Goal: Feedback & Contribution: Submit feedback/report problem

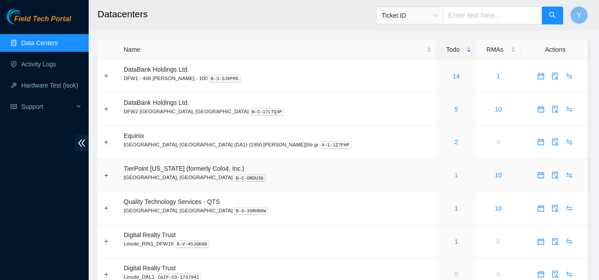
click at [454, 177] on link "1" at bounding box center [456, 175] width 4 height 7
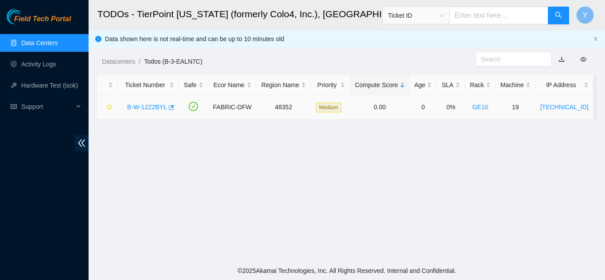
click at [148, 106] on link "B-W-12Z2BYL" at bounding box center [147, 107] width 40 height 7
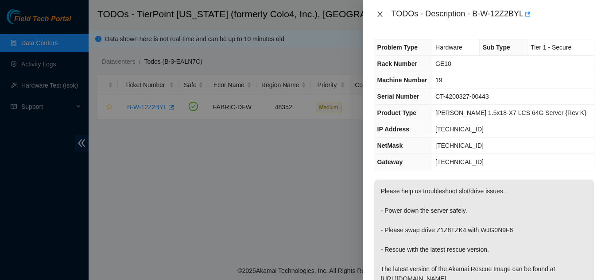
click at [381, 15] on icon "close" at bounding box center [380, 14] width 5 height 5
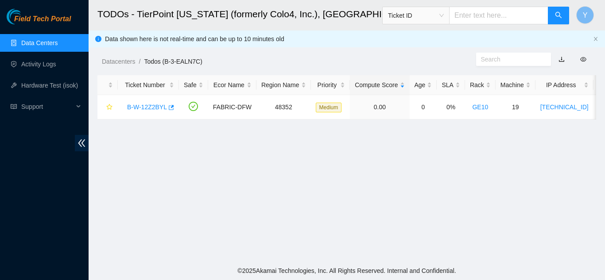
click at [53, 41] on link "Data Centers" at bounding box center [39, 42] width 36 height 7
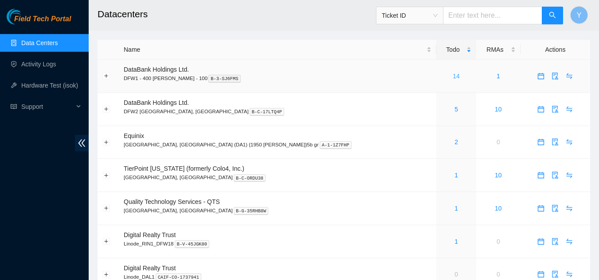
click at [452, 76] on link "14" at bounding box center [455, 76] width 7 height 7
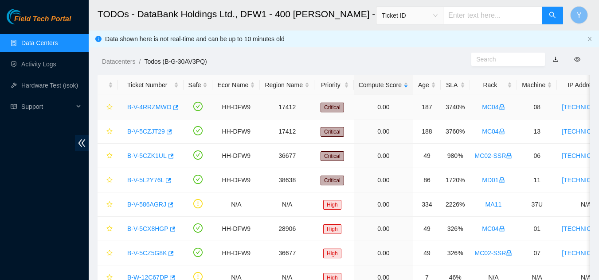
click at [153, 107] on link "B-V-4RRZMWO" at bounding box center [149, 107] width 44 height 7
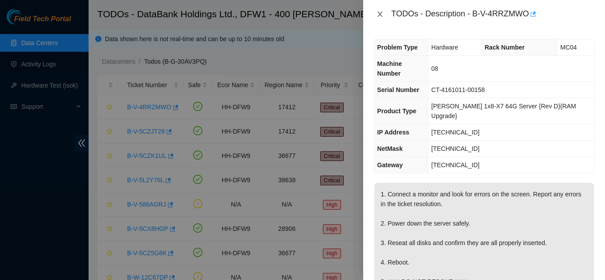
click at [380, 15] on icon "close" at bounding box center [380, 14] width 5 height 5
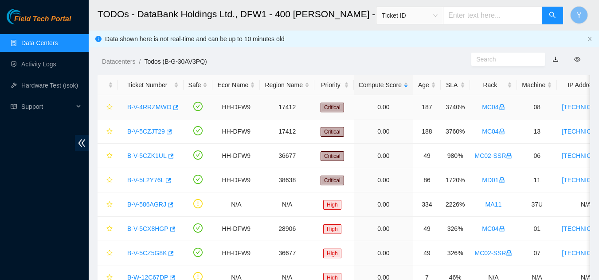
click at [154, 107] on link "B-V-4RRZMWO" at bounding box center [149, 107] width 44 height 7
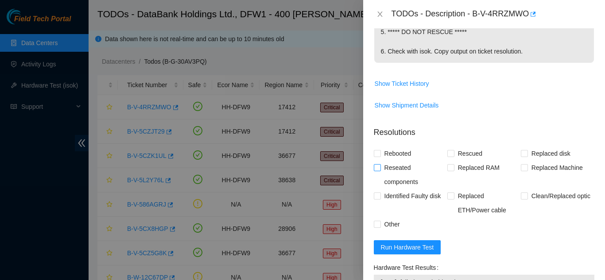
scroll to position [310, 0]
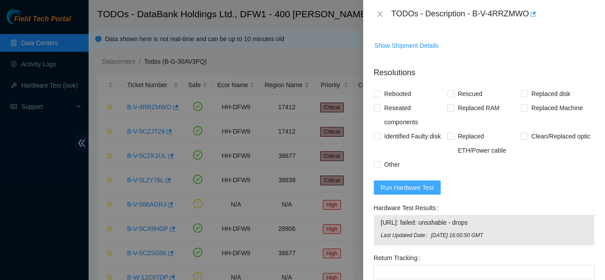
click at [399, 183] on span "Run Hardware Test" at bounding box center [407, 188] width 53 height 10
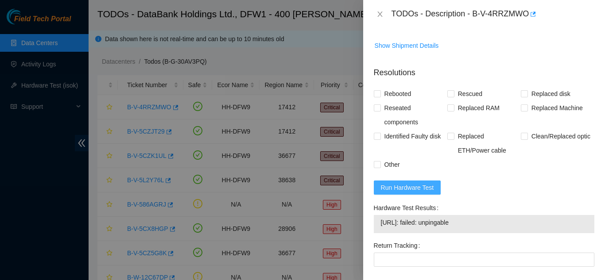
click at [395, 183] on span "Run Hardware Test" at bounding box center [407, 188] width 53 height 10
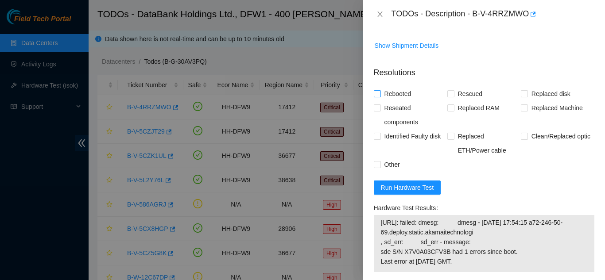
click at [379, 90] on input "Rebooted" at bounding box center [377, 93] width 6 height 6
checkbox input "true"
click at [378, 161] on input "Other" at bounding box center [377, 164] width 6 height 6
checkbox input "true"
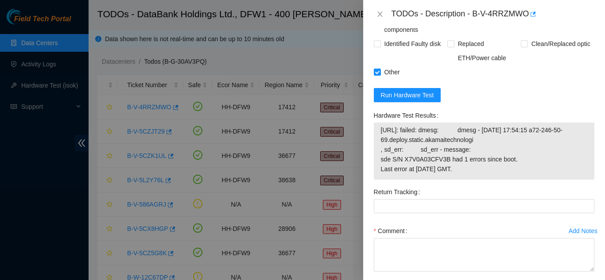
scroll to position [426, 0]
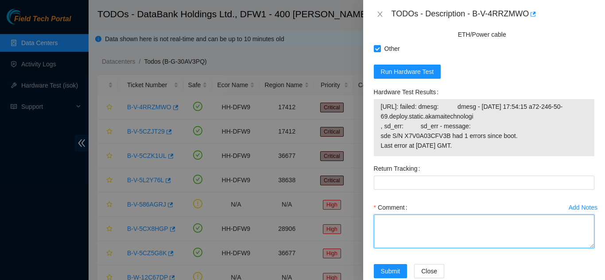
click at [401, 215] on textarea "Comment" at bounding box center [484, 232] width 221 height 34
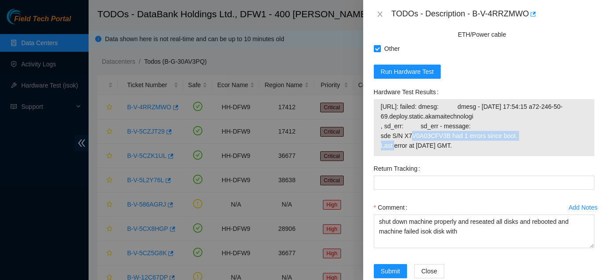
drag, startPoint x: 391, startPoint y: 117, endPoint x: 511, endPoint y: 117, distance: 120.1
click at [511, 117] on span "[URL]: failed: dmesg: dmesg - [DATE] 17:54:15 a72-246-50-69.deploy.static.akama…" at bounding box center [484, 126] width 206 height 49
copy span "S/N X7V0A03CFV3B had 1 errors since boot"
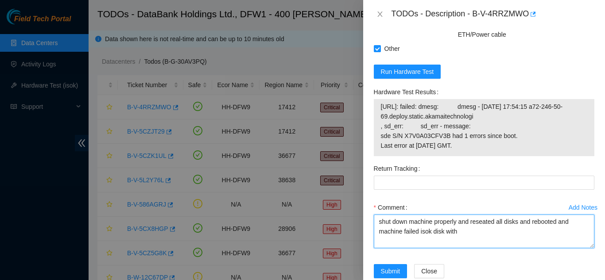
click at [467, 217] on textarea "shut down machine properly and reseated all disks and rebooted and machine fail…" at bounding box center [484, 232] width 221 height 34
paste textarea "S/N X7V0A03CFV3B had 1 errors since boot"
type textarea "shut down machine properly and reseated all disks and rebooted and machine fail…"
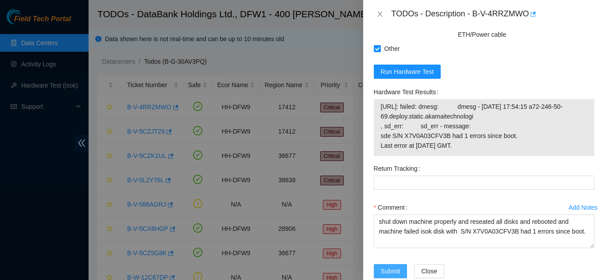
click at [391, 267] on span "Submit" at bounding box center [390, 272] width 19 height 10
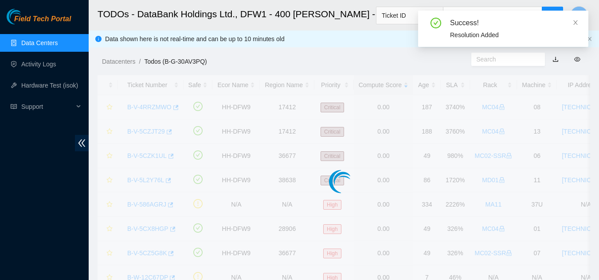
scroll to position [272, 0]
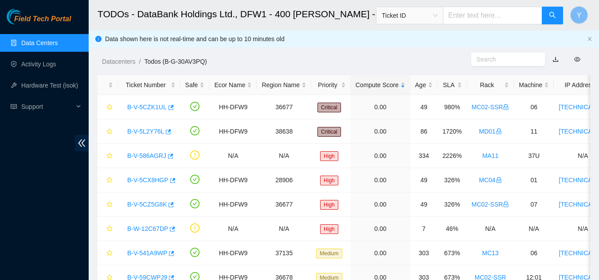
click at [47, 42] on link "Data Centers" at bounding box center [39, 42] width 36 height 7
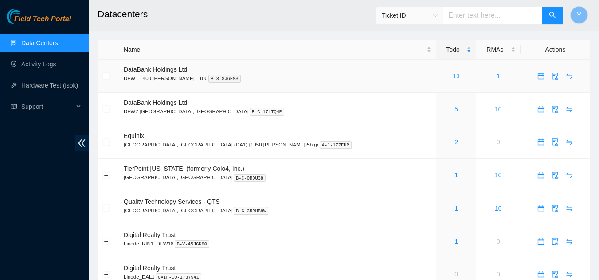
click at [452, 78] on link "13" at bounding box center [455, 76] width 7 height 7
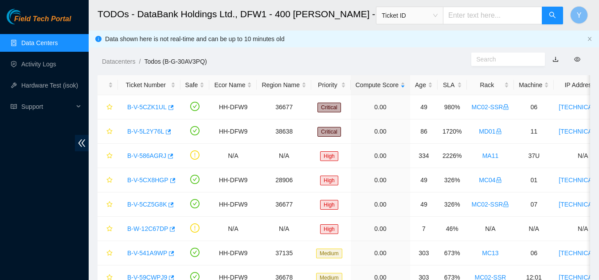
click at [52, 45] on link "Data Centers" at bounding box center [39, 42] width 36 height 7
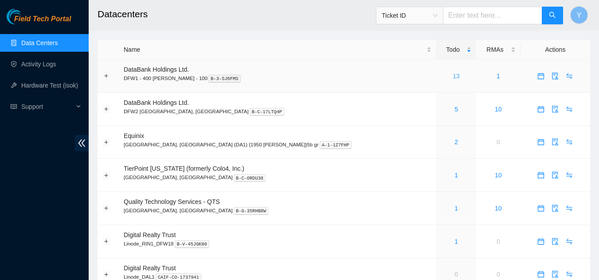
click at [452, 75] on link "13" at bounding box center [455, 76] width 7 height 7
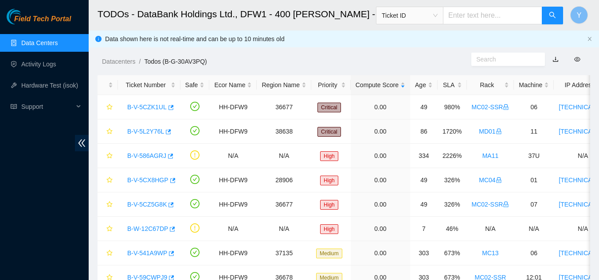
click at [47, 47] on link "Data Centers" at bounding box center [39, 42] width 36 height 7
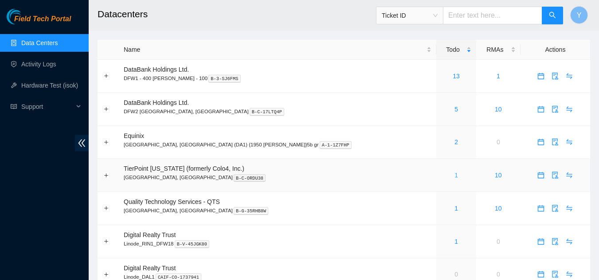
click at [454, 175] on link "1" at bounding box center [456, 175] width 4 height 7
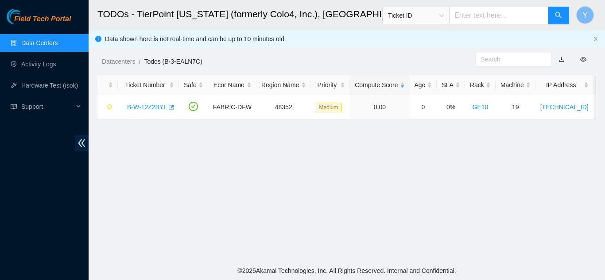
click at [52, 46] on link "Data Centers" at bounding box center [39, 42] width 36 height 7
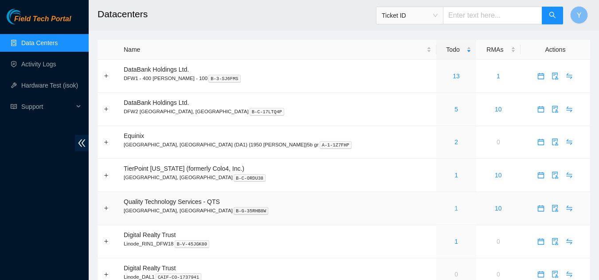
click at [454, 209] on link "1" at bounding box center [456, 208] width 4 height 7
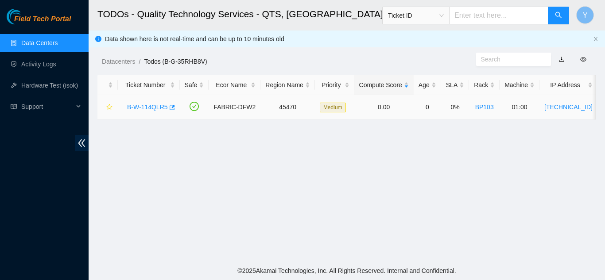
click at [143, 108] on link "B-W-114QLR5" at bounding box center [147, 107] width 41 height 7
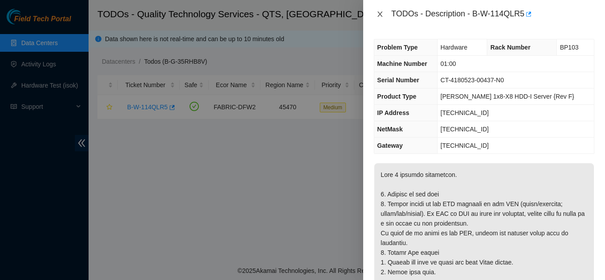
click at [379, 15] on icon "close" at bounding box center [380, 14] width 7 height 7
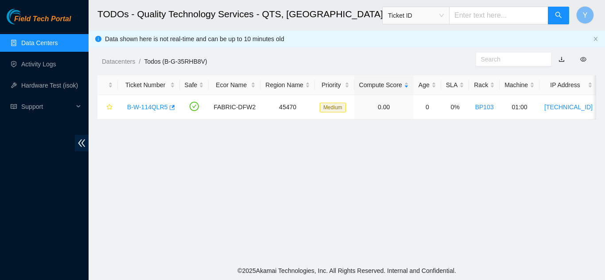
click at [37, 44] on link "Data Centers" at bounding box center [39, 42] width 36 height 7
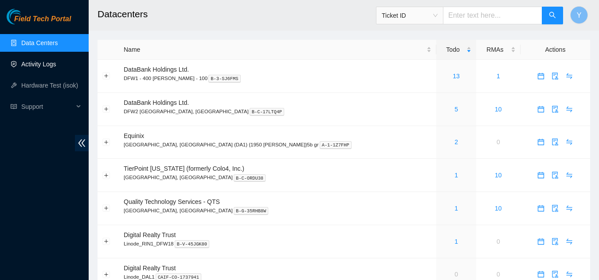
click at [49, 65] on link "Activity Logs" at bounding box center [38, 64] width 35 height 7
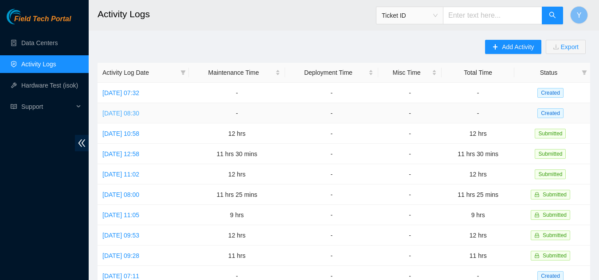
click at [139, 112] on link "[DATE] 08:30" at bounding box center [120, 113] width 37 height 7
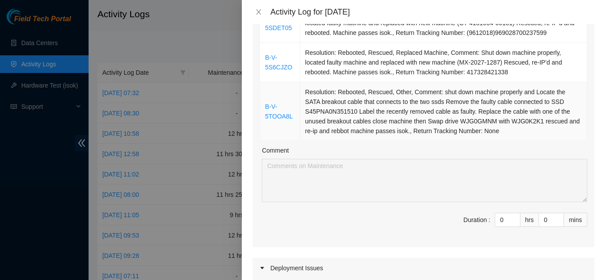
scroll to position [222, 0]
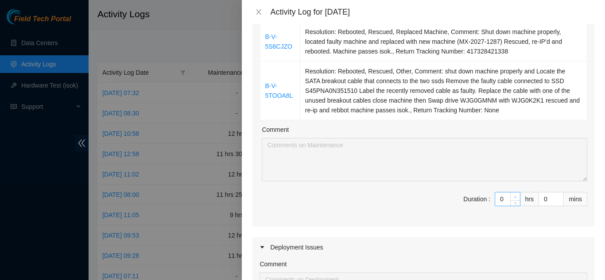
type input "1"
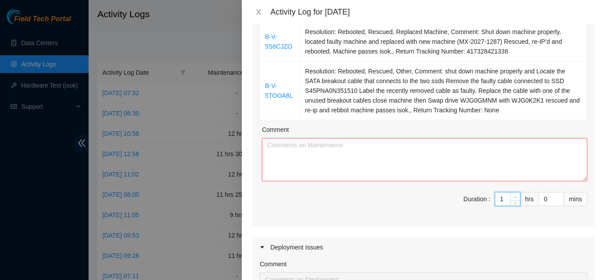
click at [514, 196] on icon "up" at bounding box center [515, 197] width 3 height 3
type input "2"
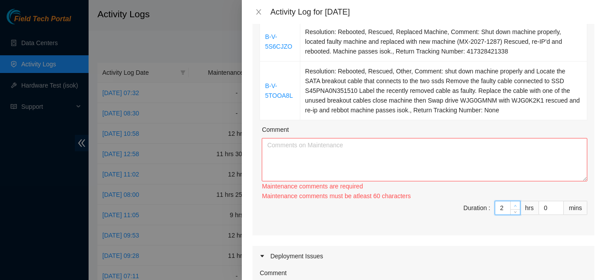
click at [509, 184] on div "Ticket Number Resolution B-V-5T631TN Resolution: Rebooted, Rescued, Other, Comm…" at bounding box center [424, 73] width 342 height 324
click at [509, 191] on div "Maintenance comments must be atleast 60 characters" at bounding box center [425, 196] width 326 height 10
type input "3"
click at [514, 205] on icon "up" at bounding box center [515, 206] width 3 height 3
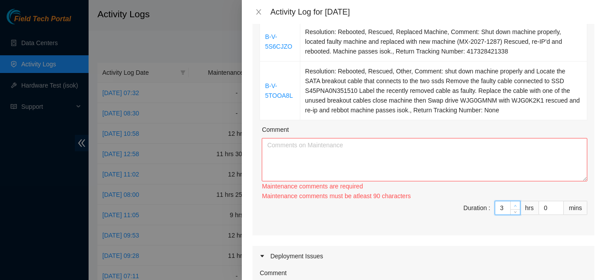
type input "4"
click at [514, 205] on icon "up" at bounding box center [515, 206] width 3 height 3
type input "5"
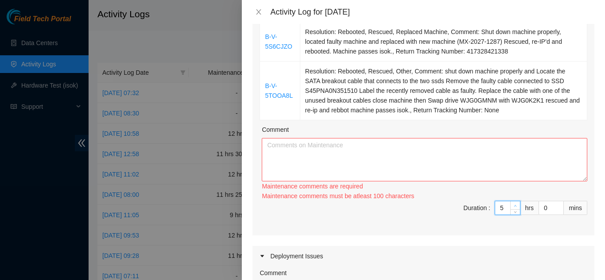
click at [514, 205] on icon "up" at bounding box center [515, 206] width 3 height 3
type input "6"
click at [514, 205] on icon "up" at bounding box center [515, 206] width 3 height 3
type input "7"
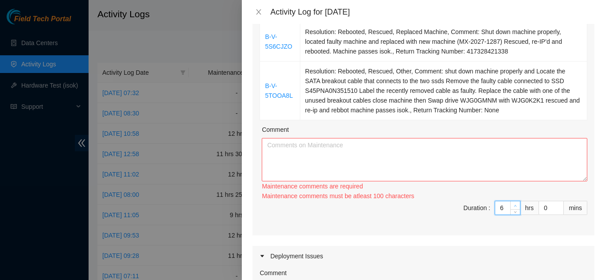
type input "7"
click at [514, 205] on icon "up" at bounding box center [515, 206] width 3 height 3
type input "8"
click at [514, 205] on icon "up" at bounding box center [515, 206] width 3 height 3
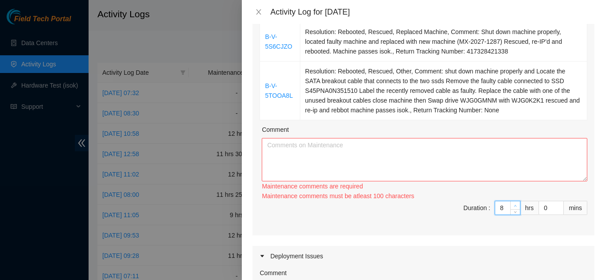
type input "9"
click at [514, 205] on icon "up" at bounding box center [515, 206] width 3 height 3
type input "10"
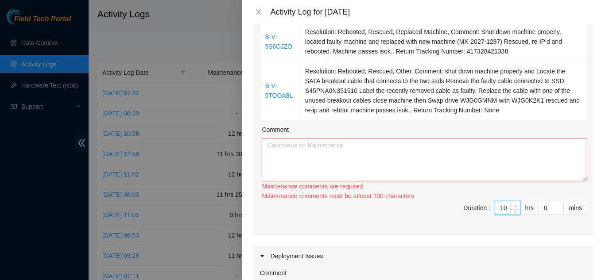
click at [514, 205] on icon "up" at bounding box center [515, 206] width 3 height 3
type input "11"
click at [514, 205] on icon "up" at bounding box center [515, 206] width 3 height 3
click at [325, 138] on textarea "Comment" at bounding box center [425, 159] width 326 height 43
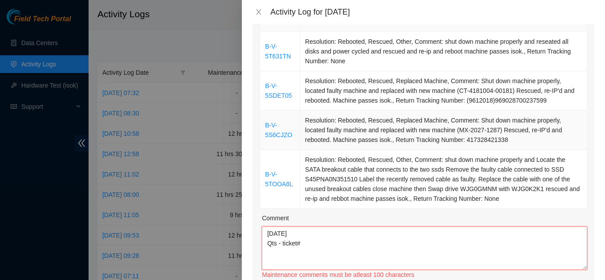
scroll to position [89, 0]
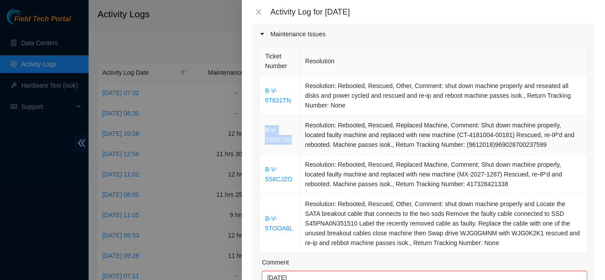
drag, startPoint x: 291, startPoint y: 127, endPoint x: 265, endPoint y: 122, distance: 26.7
click at [265, 122] on td "B-V-5SDET05" at bounding box center [280, 135] width 40 height 39
copy link "B-V-5SDET05"
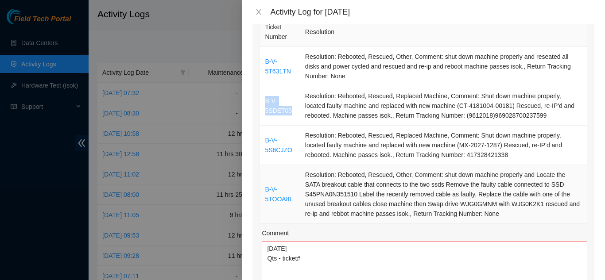
scroll to position [133, 0]
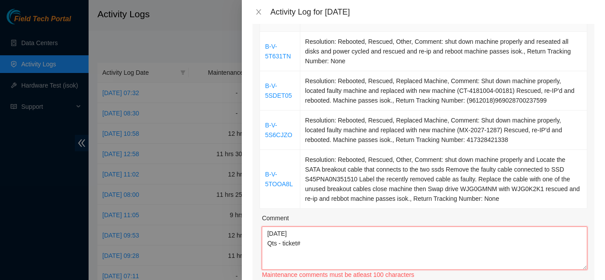
click at [308, 234] on textarea "[DATE] Qts - ticket#" at bounding box center [425, 248] width 326 height 43
paste textarea "B-V-5SDET05"
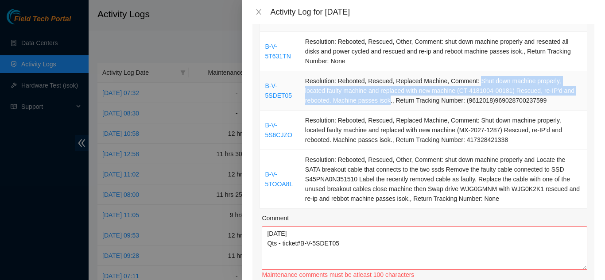
drag, startPoint x: 474, startPoint y: 69, endPoint x: 387, endPoint y: 93, distance: 90.0
click at [387, 93] on td "Resolution: Rebooted, Rescued, Replaced Machine, Comment: Shut down machine pro…" at bounding box center [443, 90] width 287 height 39
copy td "Shut down machine properly, located faulty machine and replaced with new machin…"
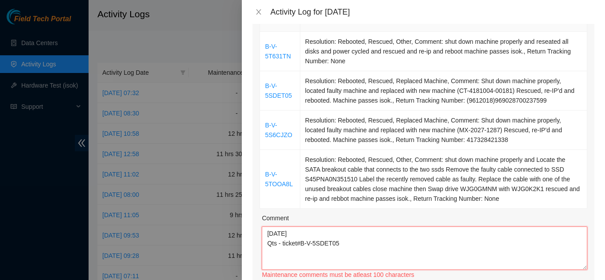
click at [347, 234] on textarea "[DATE] Qts - ticket#B-V-5SDET05" at bounding box center [425, 248] width 326 height 43
paste textarea "Shut down machine properly, located faulty machine and replaced with new machin…"
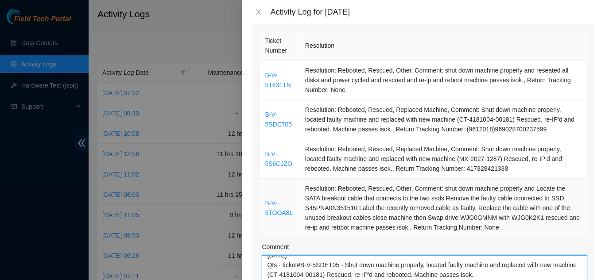
scroll to position [89, 0]
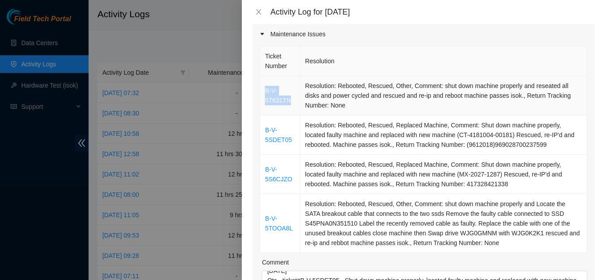
drag, startPoint x: 292, startPoint y: 88, endPoint x: 263, endPoint y: 82, distance: 29.6
click at [263, 82] on td "B-V-5T631TN" at bounding box center [280, 95] width 40 height 39
copy link "B-V-5T631TN"
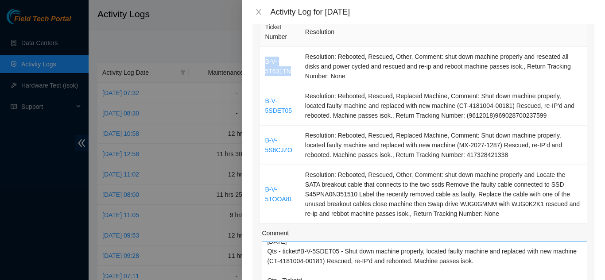
scroll to position [133, 0]
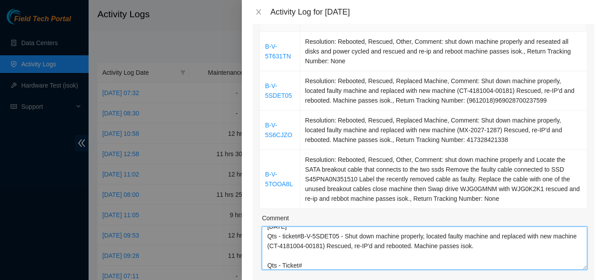
click at [314, 253] on textarea "[DATE] Qts - ticket#B-V-5SDET05 - Shut down machine properly, located faulty ma…" at bounding box center [425, 248] width 326 height 43
paste textarea "B-V-5T631TN"
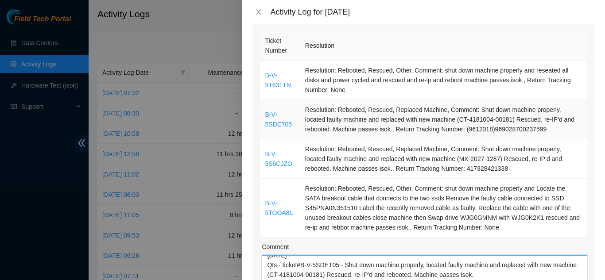
scroll to position [89, 0]
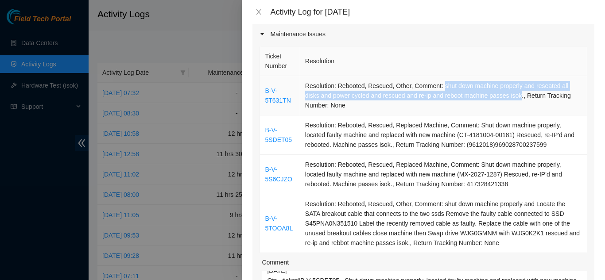
drag, startPoint x: 440, startPoint y: 74, endPoint x: 518, endPoint y: 84, distance: 78.6
click at [518, 84] on td "Resolution: Rebooted, Rescued, Other, Comment: shut down machine properly and r…" at bounding box center [443, 95] width 287 height 39
copy td "shut down machine properly and reseated all disks and power cycled and rescued …"
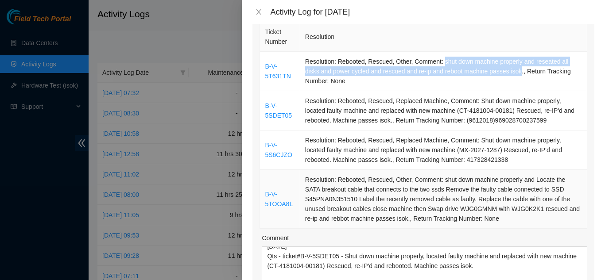
scroll to position [133, 0]
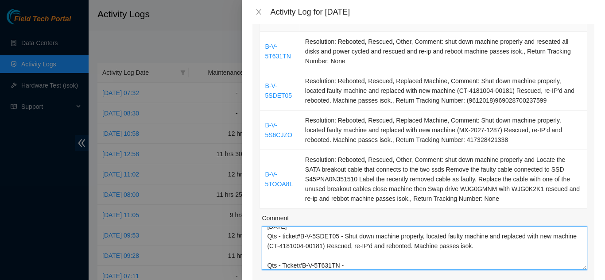
click at [350, 249] on textarea "[DATE] Qts - ticket#B-V-5SDET05 - Shut down machine properly, located faulty ma…" at bounding box center [425, 248] width 326 height 43
paste textarea "shut down machine properly and reseated all disks and power cycled and rescued …"
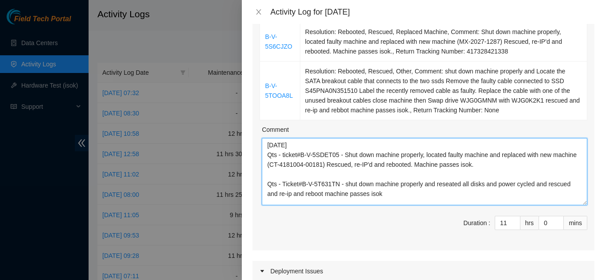
scroll to position [0, 0]
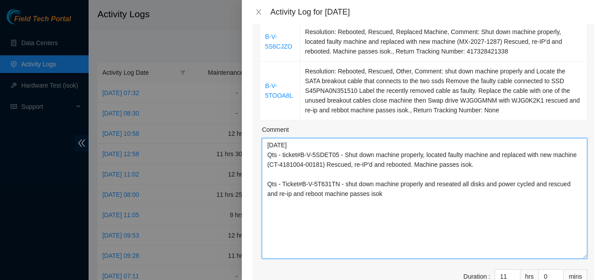
drag, startPoint x: 578, startPoint y: 167, endPoint x: 572, endPoint y: 245, distance: 77.8
click at [572, 245] on textarea "[DATE] Qts - ticket#B-V-5SDET05 - Shut down machine properly, located faulty ma…" at bounding box center [425, 198] width 326 height 121
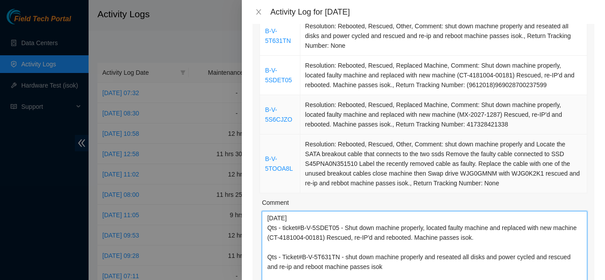
scroll to position [133, 0]
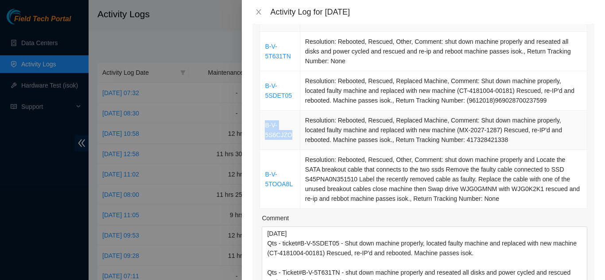
drag, startPoint x: 291, startPoint y: 124, endPoint x: 267, endPoint y: 116, distance: 25.2
click at [267, 116] on td "B-V-5S6CJZO" at bounding box center [280, 130] width 40 height 39
copy link "B-V-5S6CJZO"
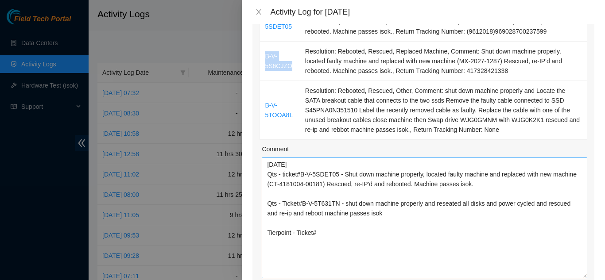
scroll to position [222, 0]
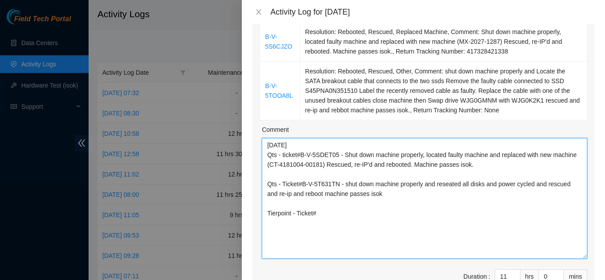
click at [329, 203] on textarea "[DATE] Qts - ticket#B-V-5SDET05 - Shut down machine properly, located faulty ma…" at bounding box center [425, 198] width 326 height 121
paste textarea "B-V-5S6CJZO"
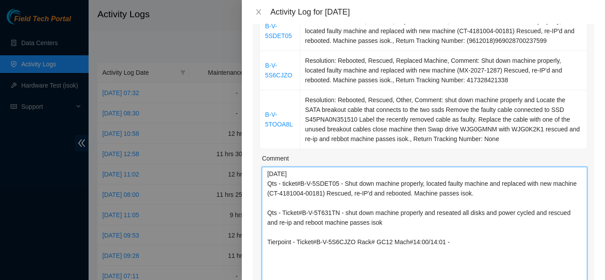
scroll to position [177, 0]
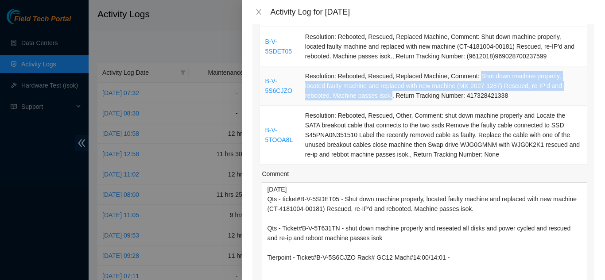
drag, startPoint x: 474, startPoint y: 64, endPoint x: 407, endPoint y: 90, distance: 71.7
click at [389, 87] on td "Resolution: Rebooted, Rescued, Replaced Machine, Comment: Shut down machine pro…" at bounding box center [443, 85] width 287 height 39
copy td "Shut down machine properly, located faulty machine and replaced with new machin…"
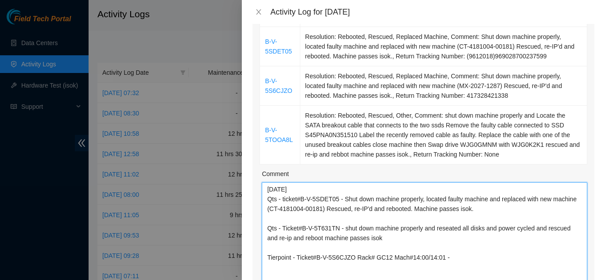
click at [456, 245] on textarea "[DATE] Qts - ticket#B-V-5SDET05 - Shut down machine properly, located faulty ma…" at bounding box center [425, 243] width 326 height 121
paste textarea "Shut down machine properly, located faulty machine and replaced with new machin…"
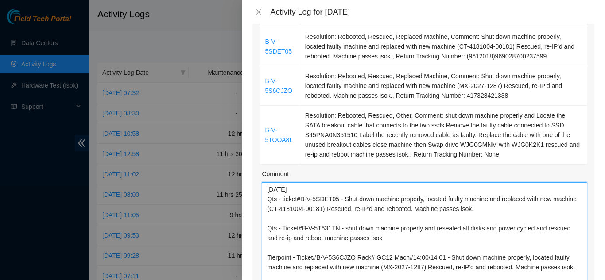
scroll to position [222, 0]
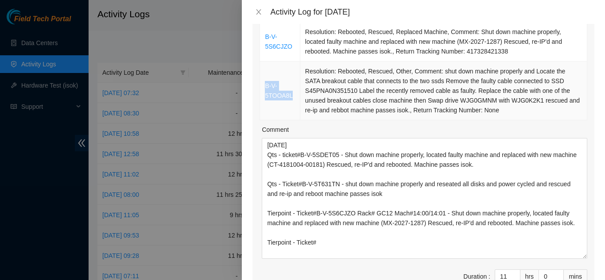
drag, startPoint x: 293, startPoint y: 85, endPoint x: 266, endPoint y: 77, distance: 28.1
click at [266, 77] on td "B-V-5TOOA8L" at bounding box center [280, 91] width 40 height 59
copy link "B-V-5TOOA8L"
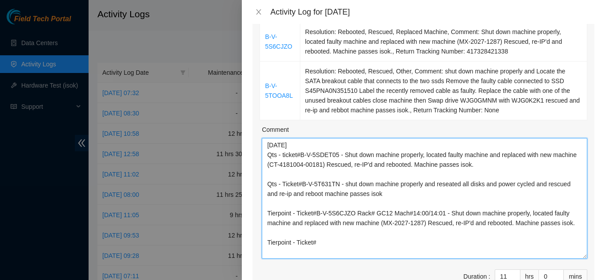
click at [320, 236] on textarea "[DATE] Qts - ticket#B-V-5SDET05 - Shut down machine properly, located faulty ma…" at bounding box center [425, 198] width 326 height 121
paste textarea "B-V-5TOOA8L"
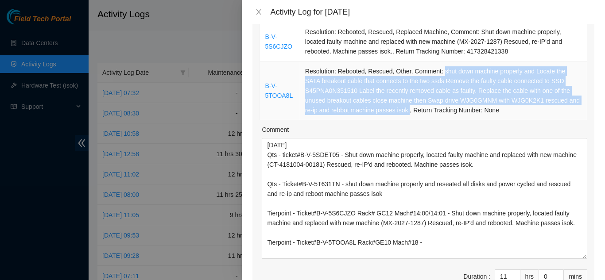
drag, startPoint x: 439, startPoint y: 61, endPoint x: 407, endPoint y: 103, distance: 52.8
click at [407, 103] on td "Resolution: Rebooted, Rescued, Other, Comment: shut down machine properly and L…" at bounding box center [443, 91] width 287 height 59
copy td "shut down machine properly and Locate the SATA breakout cable that connects to …"
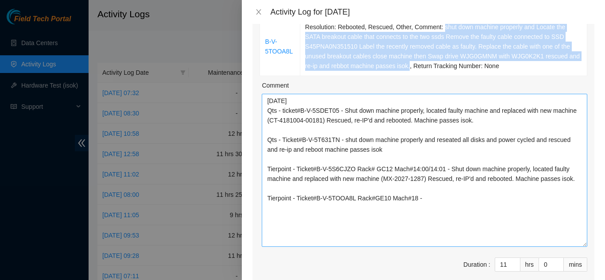
drag, startPoint x: 578, startPoint y: 200, endPoint x: 570, endPoint y: 236, distance: 36.8
click at [570, 236] on textarea "[DATE] Qts - ticket#B-V-5SDET05 - Shut down machine properly, located faulty ma…" at bounding box center [425, 170] width 326 height 153
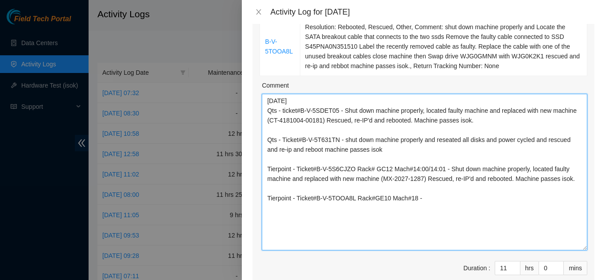
click at [426, 186] on textarea "[DATE] Qts - ticket#B-V-5SDET05 - Shut down machine properly, located faulty ma…" at bounding box center [425, 172] width 326 height 157
paste textarea "shut down machine properly and Locate the SATA breakout cable that connects to …"
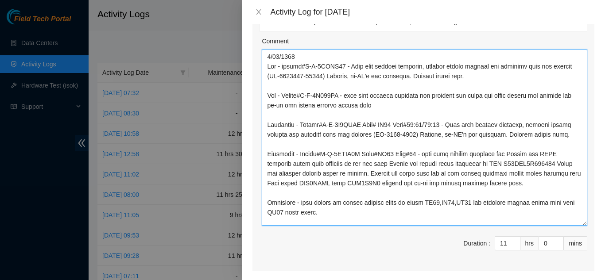
scroll to position [0, 0]
drag, startPoint x: 578, startPoint y: 193, endPoint x: 576, endPoint y: 220, distance: 27.2
click at [576, 221] on textarea "Comment" at bounding box center [425, 138] width 326 height 176
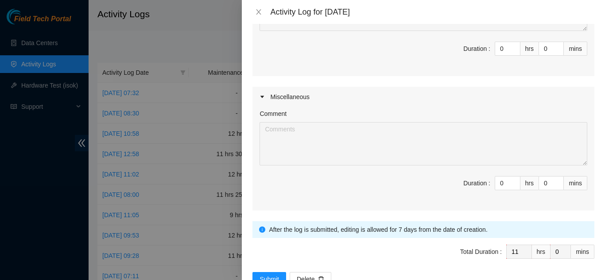
scroll to position [663, 0]
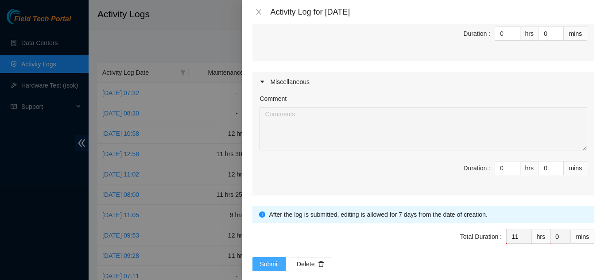
type textarea "[DATE] Qts - ticket#B-V-5SDET05 - Shut down machine properly, located faulty ma…"
click at [264, 260] on span "Submit" at bounding box center [269, 265] width 19 height 10
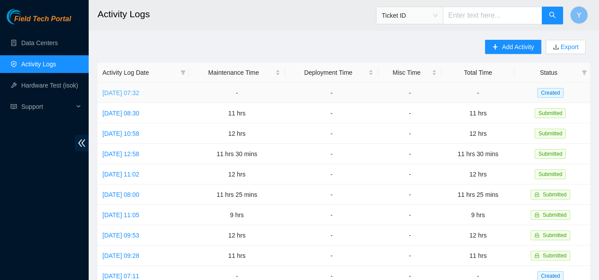
click at [139, 90] on link "[DATE] 07:32" at bounding box center [120, 93] width 37 height 7
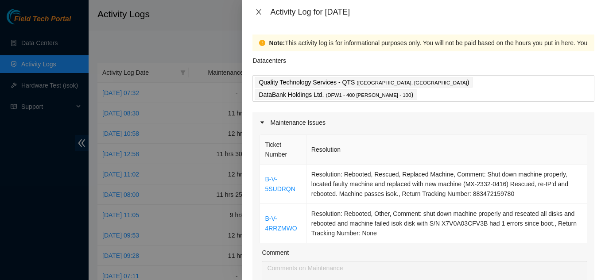
click at [260, 13] on icon "close" at bounding box center [259, 11] width 5 height 5
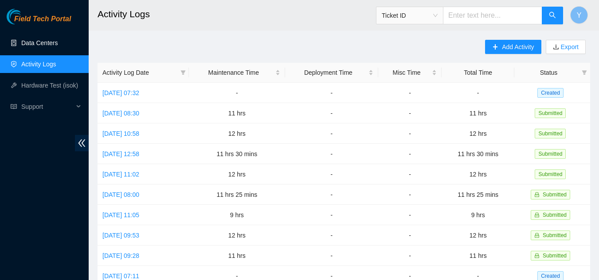
click at [39, 44] on link "Data Centers" at bounding box center [39, 42] width 36 height 7
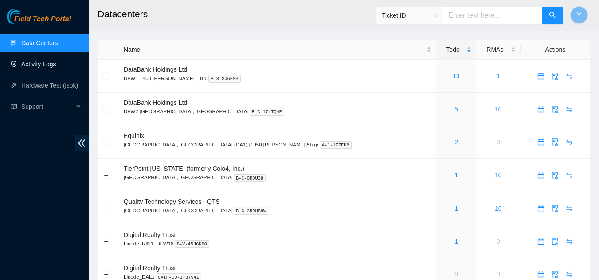
click at [55, 67] on link "Activity Logs" at bounding box center [38, 64] width 35 height 7
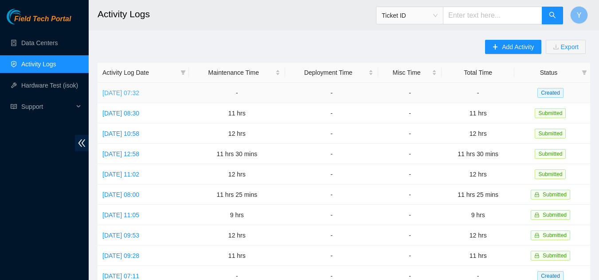
click at [139, 94] on link "[DATE] 07:32" at bounding box center [120, 93] width 37 height 7
